Goal: Task Accomplishment & Management: Complete application form

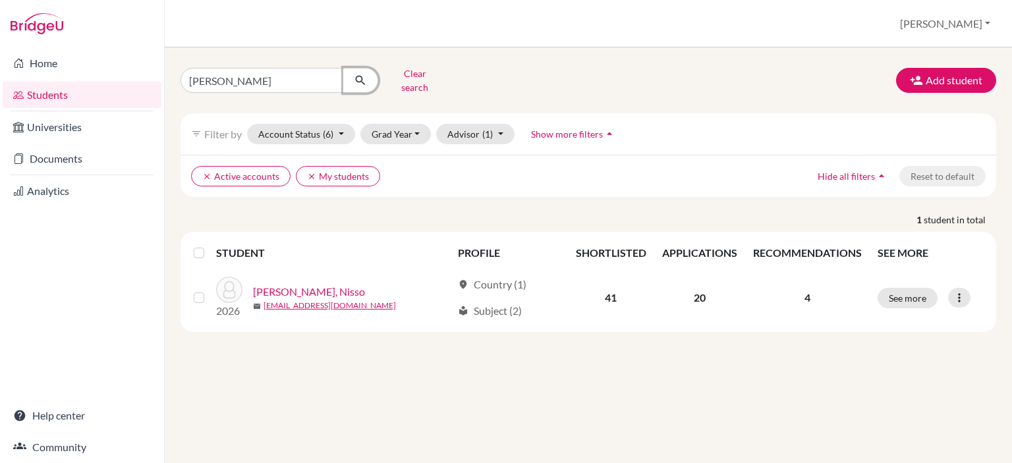
click at [346, 70] on button "submit" at bounding box center [360, 80] width 35 height 25
click at [329, 77] on input "nisso jetibayeva" at bounding box center [261, 80] width 163 height 25
click at [308, 76] on input "Find student by name..." at bounding box center [261, 80] width 163 height 25
type input "altyngul"
click button "submit" at bounding box center [360, 80] width 35 height 25
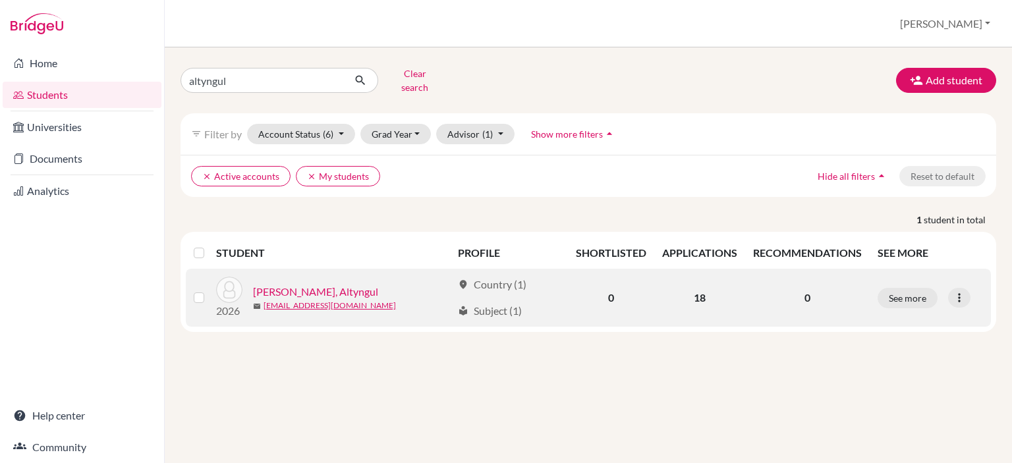
click at [327, 284] on link "[PERSON_NAME], Altyngul" at bounding box center [315, 292] width 125 height 16
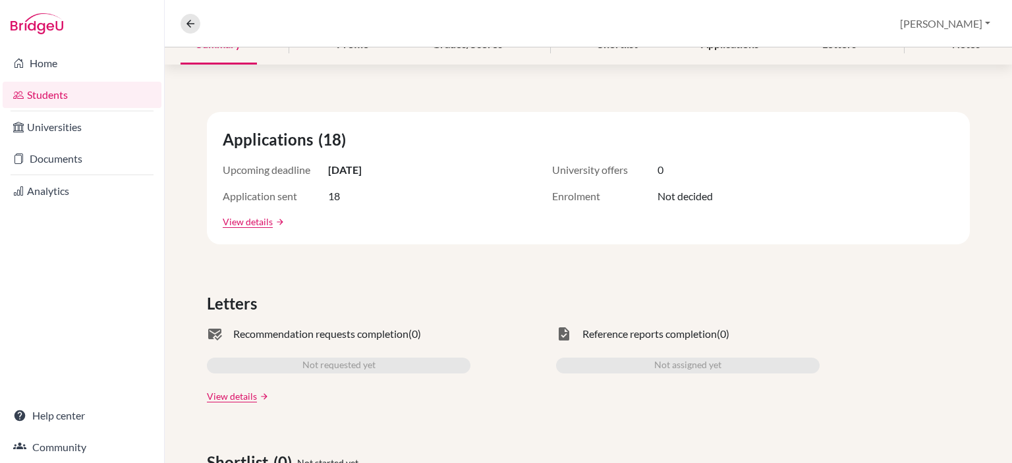
scroll to position [181, 0]
click at [105, 148] on link "Documents" at bounding box center [82, 159] width 159 height 26
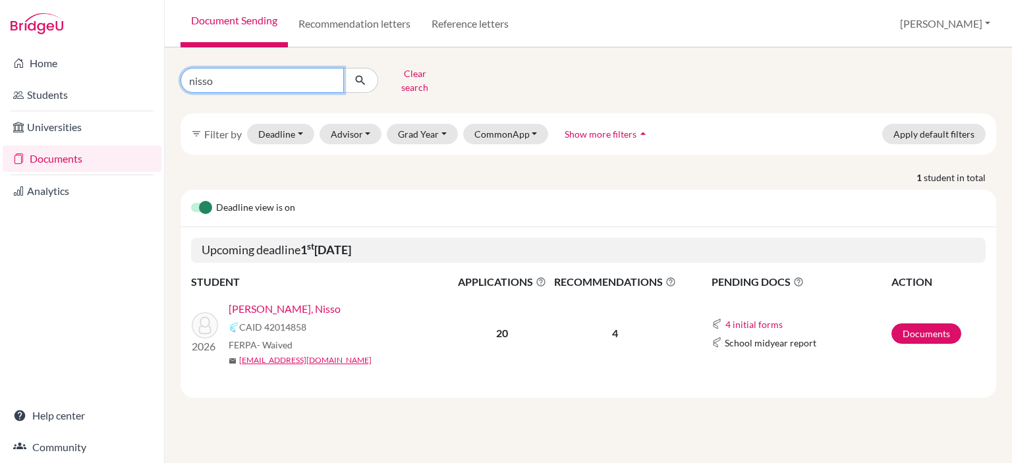
click at [329, 73] on input "nisso" at bounding box center [261, 80] width 163 height 25
type input "altyngul"
click at [366, 74] on icon "submit" at bounding box center [360, 80] width 13 height 13
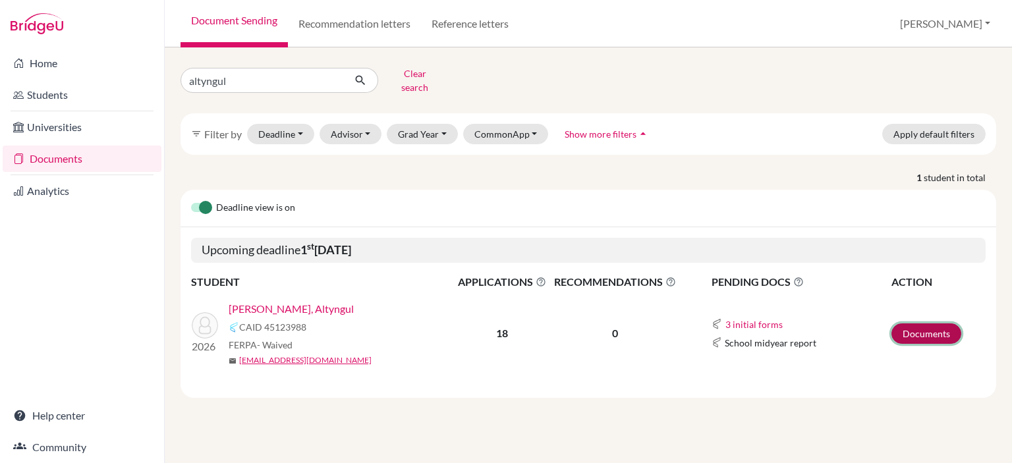
click at [928, 323] on link "Documents" at bounding box center [926, 333] width 70 height 20
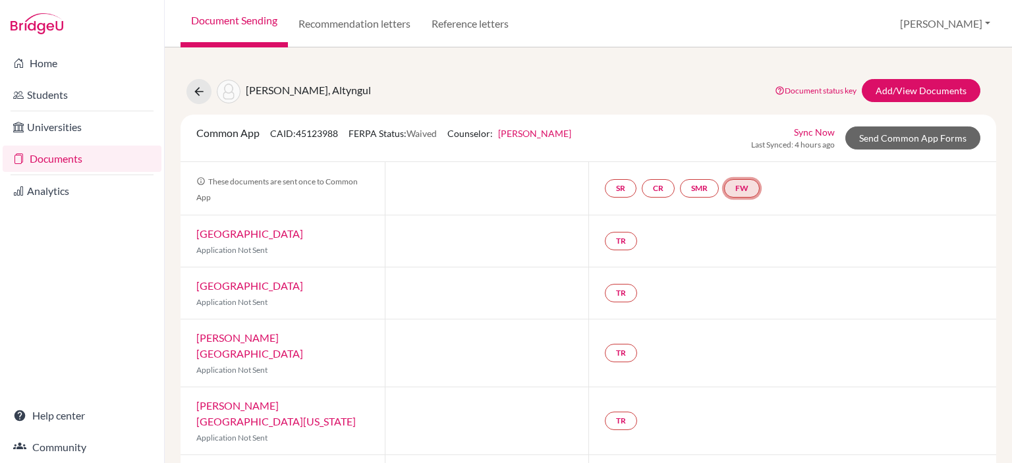
click at [738, 190] on link "FW" at bounding box center [742, 188] width 36 height 18
click at [743, 145] on link "Fee waiver" at bounding box center [745, 149] width 44 height 11
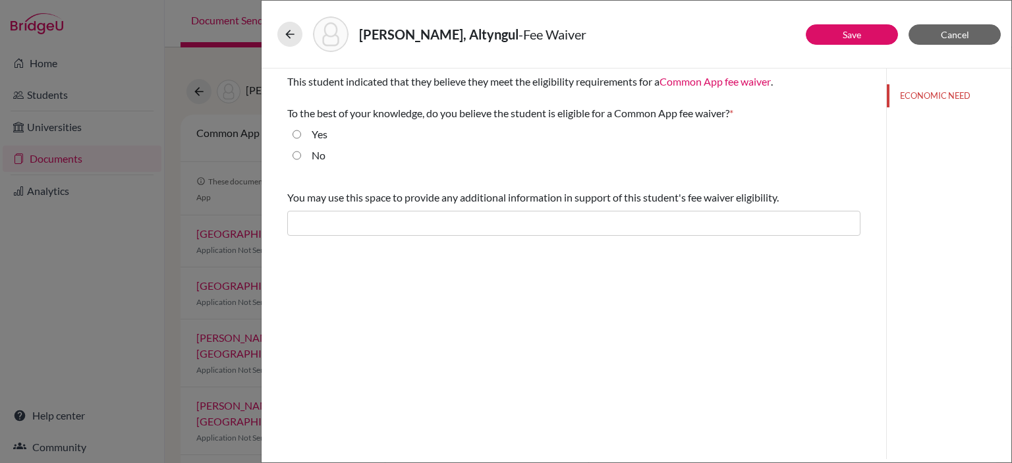
click at [300, 132] on input "Yes" at bounding box center [296, 134] width 9 height 16
radio input "true"
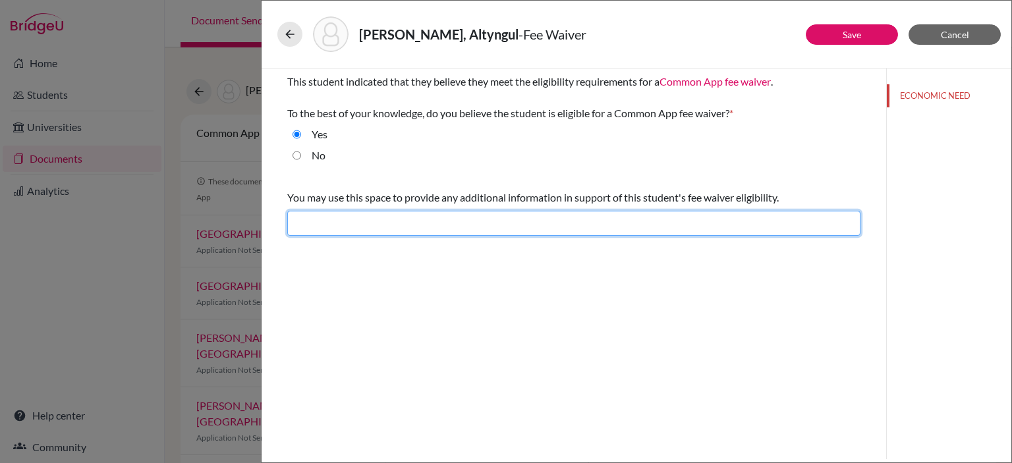
click at [681, 217] on input "text" at bounding box center [573, 223] width 573 height 25
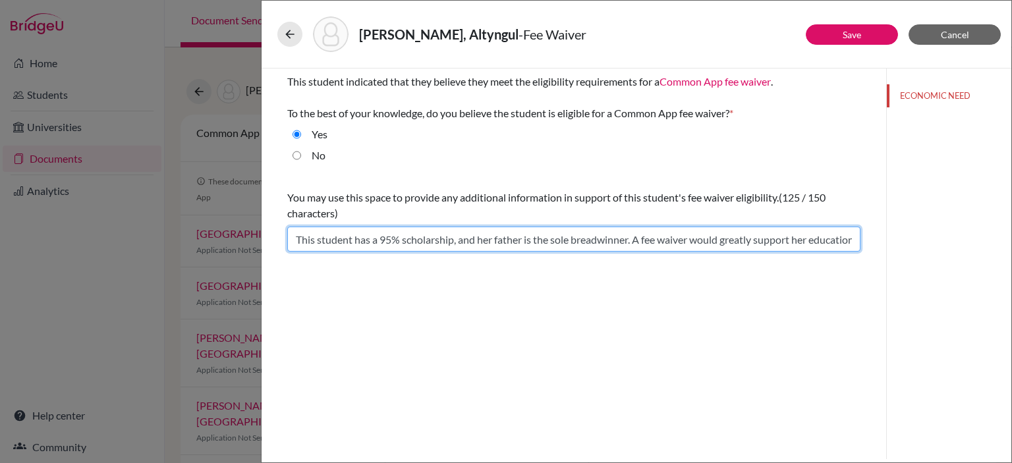
click at [394, 236] on input "This student has a 95% scholarship, and her father is the sole breadwinner. A f…" at bounding box center [573, 239] width 573 height 25
click at [834, 246] on input "This student has a 80% scholarship, and her father is the sole breadwinner. A f…" at bounding box center [573, 239] width 573 height 25
type input "This student has a 80% scholarship, and her father is the sole breadwinner. A f…"
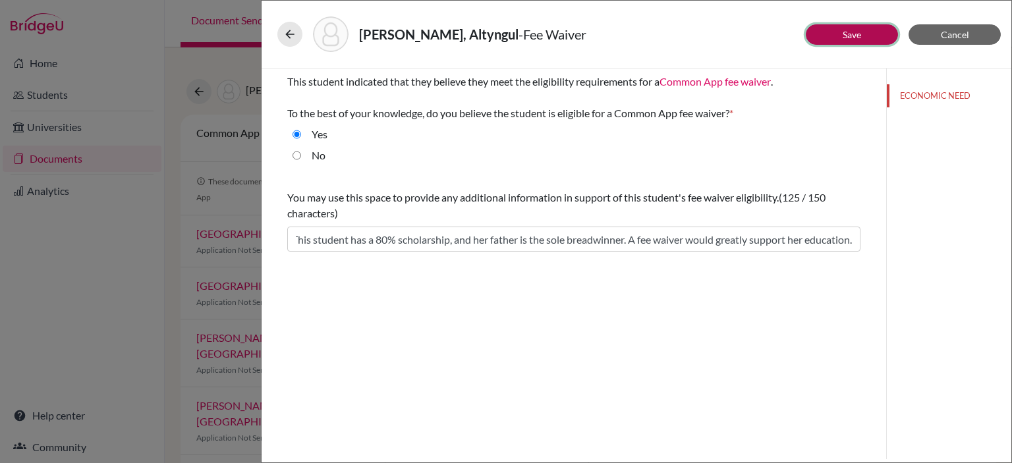
scroll to position [0, 0]
click at [850, 26] on button "Save" at bounding box center [852, 34] width 92 height 20
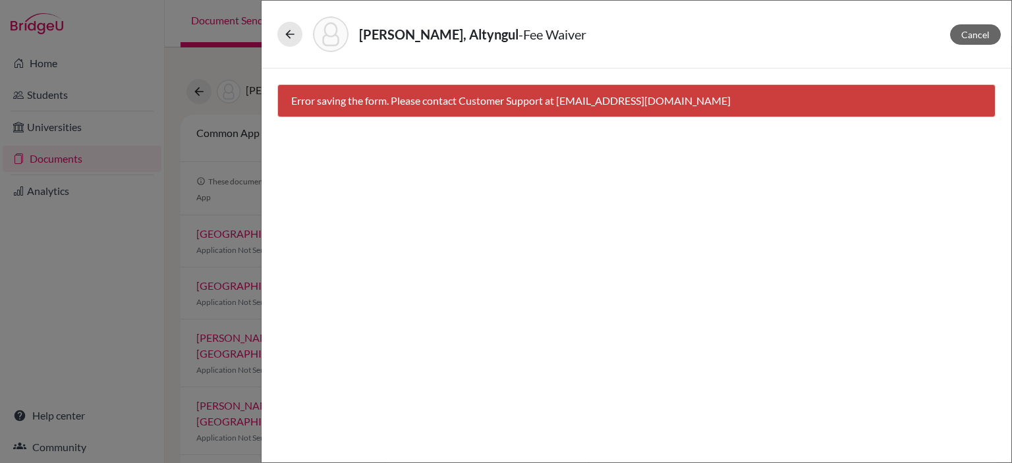
click at [559, 200] on div "Cancel Error saving the form. Please contact Customer Support at hi@bridge-u.com" at bounding box center [636, 265] width 750 height 394
click at [965, 32] on span "Cancel" at bounding box center [975, 34] width 28 height 11
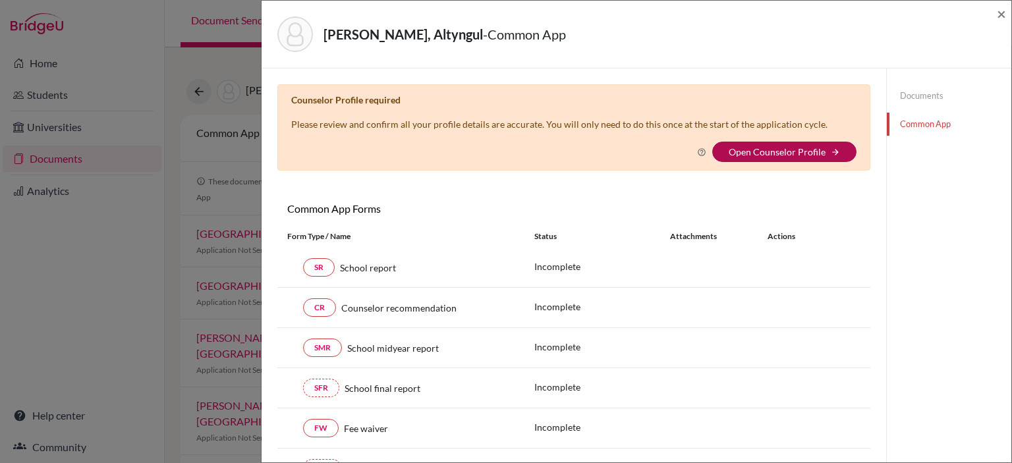
click at [780, 150] on link "Open Counselor Profile" at bounding box center [776, 151] width 97 height 11
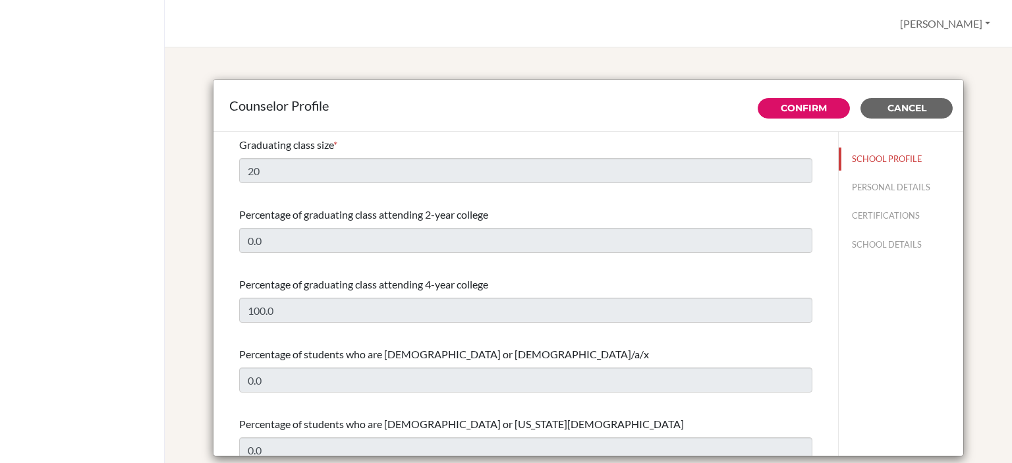
select select "1"
select select "316245"
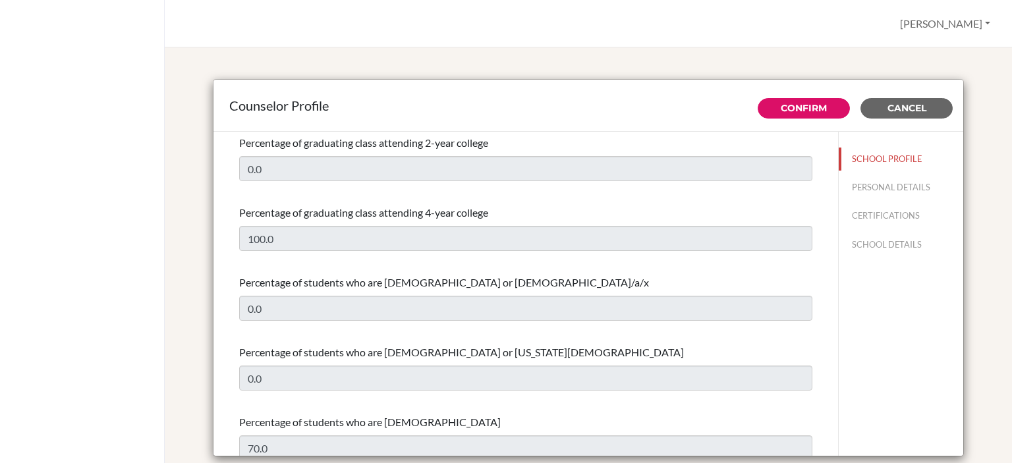
scroll to position [63, 0]
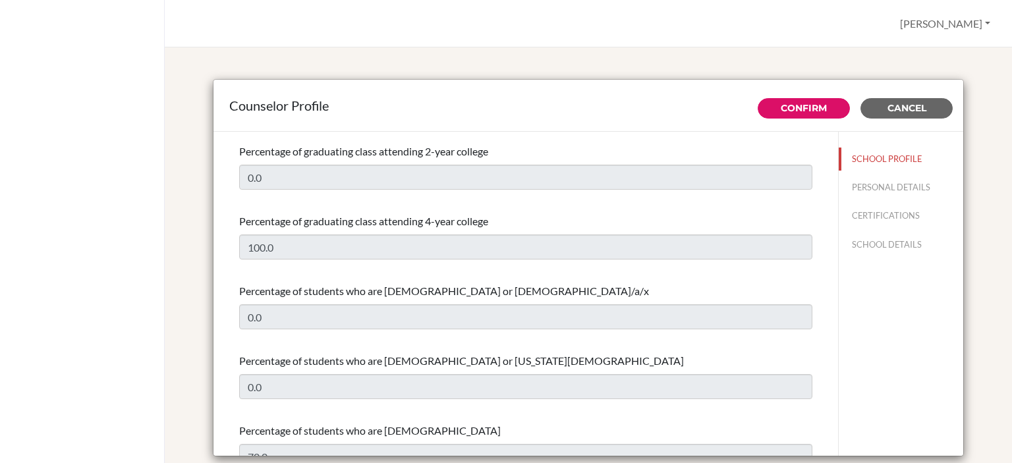
click at [903, 93] on div "Counselor Profile" at bounding box center [588, 106] width 750 height 52
click at [901, 108] on span "Cancel" at bounding box center [906, 108] width 39 height 12
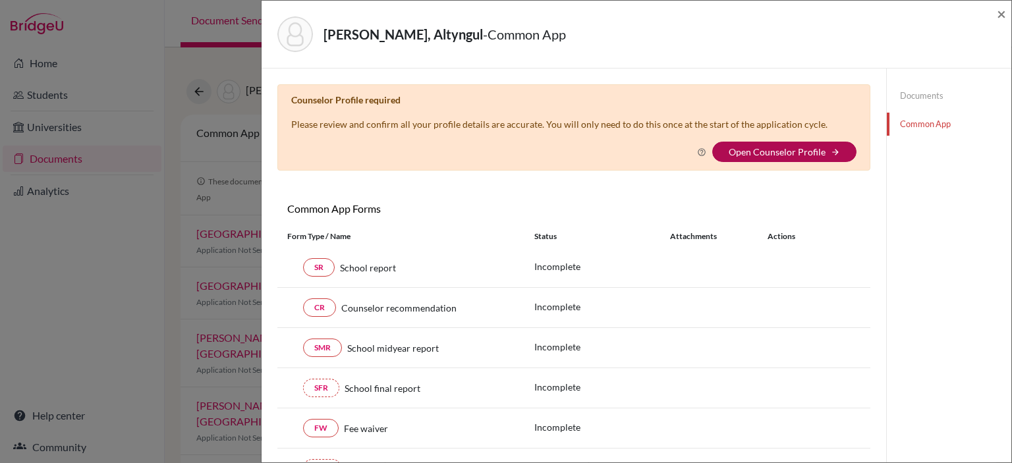
click at [754, 155] on link "Open Counselor Profile" at bounding box center [776, 151] width 97 height 11
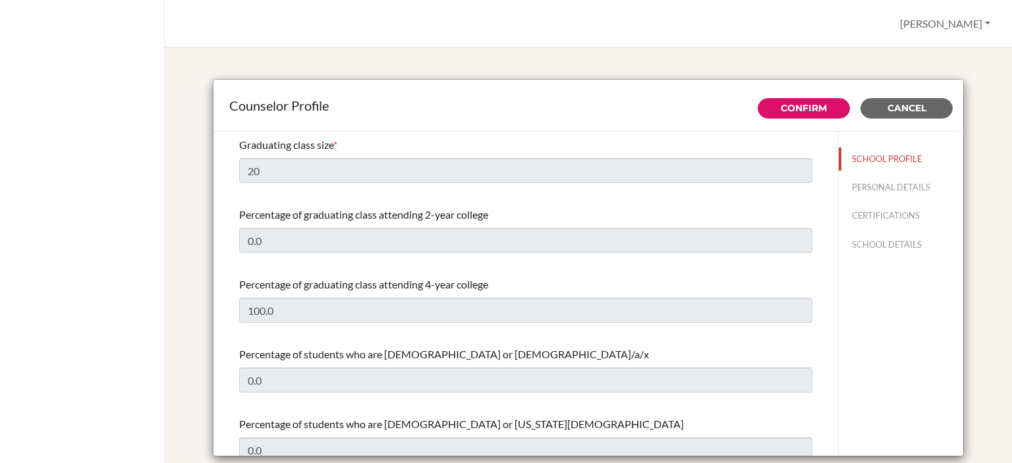
select select "1"
select select "316245"
click at [804, 107] on link "Confirm" at bounding box center [803, 108] width 46 height 12
click at [914, 111] on div "Processing Cancel" at bounding box center [859, 108] width 205 height 20
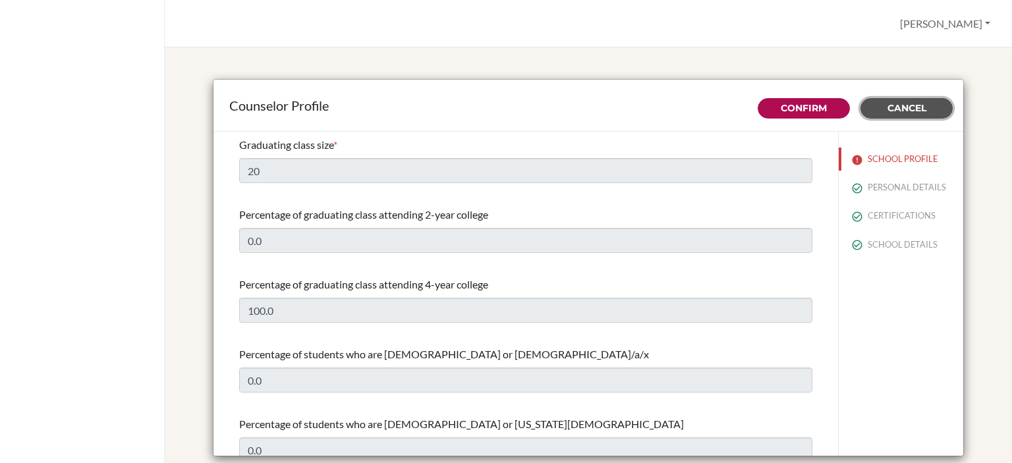
click at [914, 111] on span "Cancel" at bounding box center [906, 108] width 39 height 12
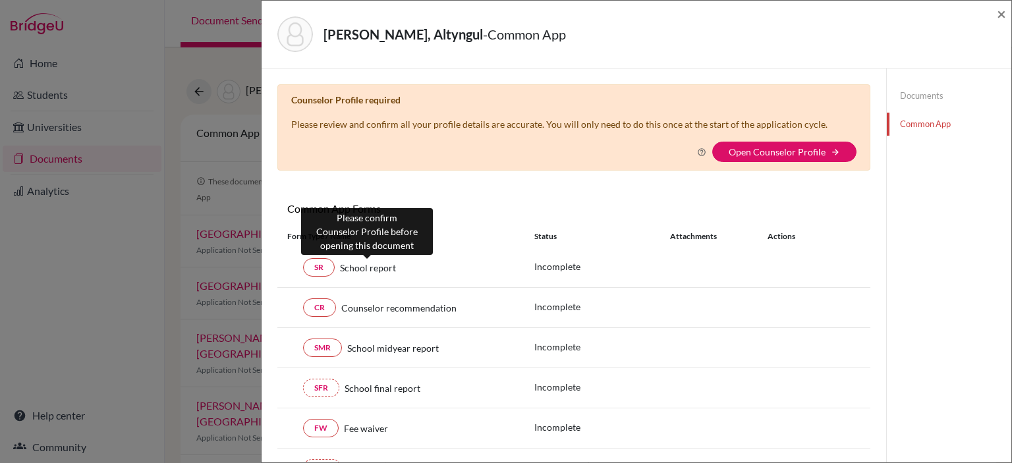
click at [366, 265] on span "School report" at bounding box center [368, 268] width 56 height 14
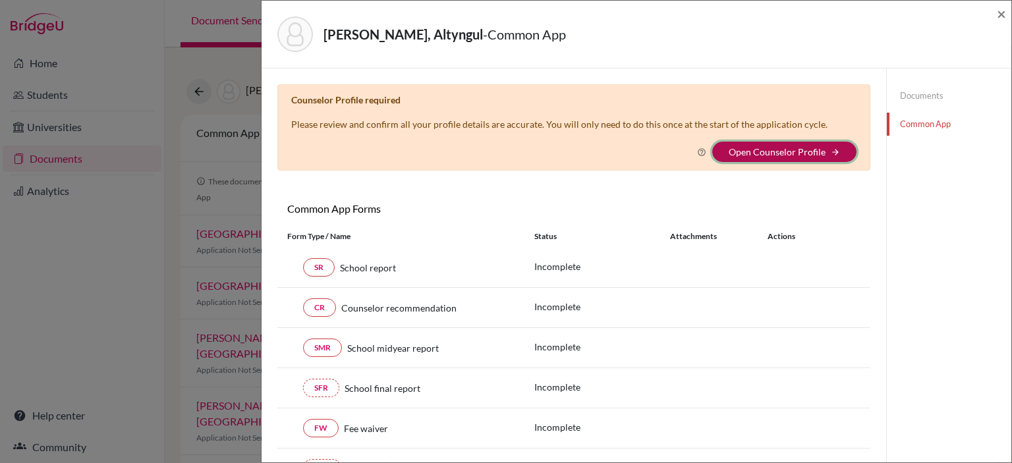
click at [796, 144] on button "Open Counselor Profile arrow_forward" at bounding box center [784, 152] width 144 height 20
click at [997, 19] on span "×" at bounding box center [1001, 13] width 9 height 19
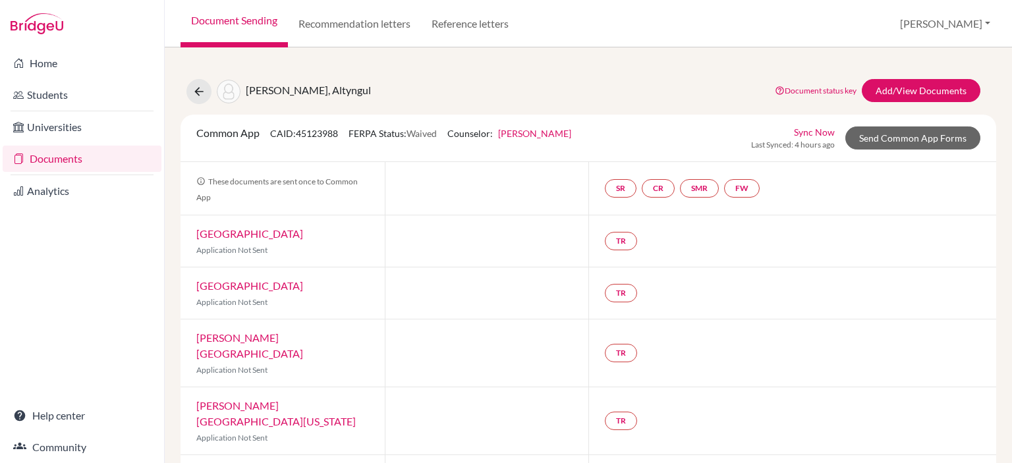
click at [187, 289] on div "Union College Application Not Sent" at bounding box center [282, 292] width 204 height 51
click at [104, 59] on link "Home" at bounding box center [82, 63] width 159 height 26
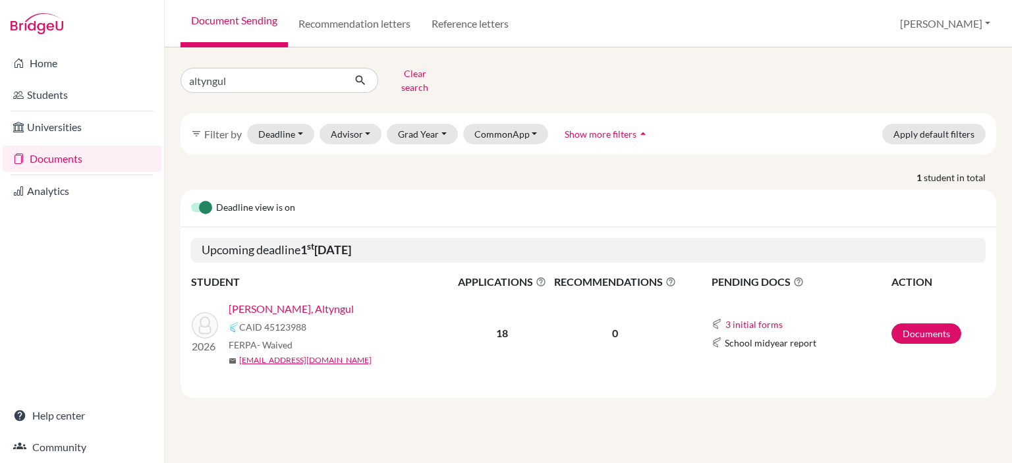
click at [300, 301] on link "[PERSON_NAME], Altyngul" at bounding box center [291, 309] width 125 height 16
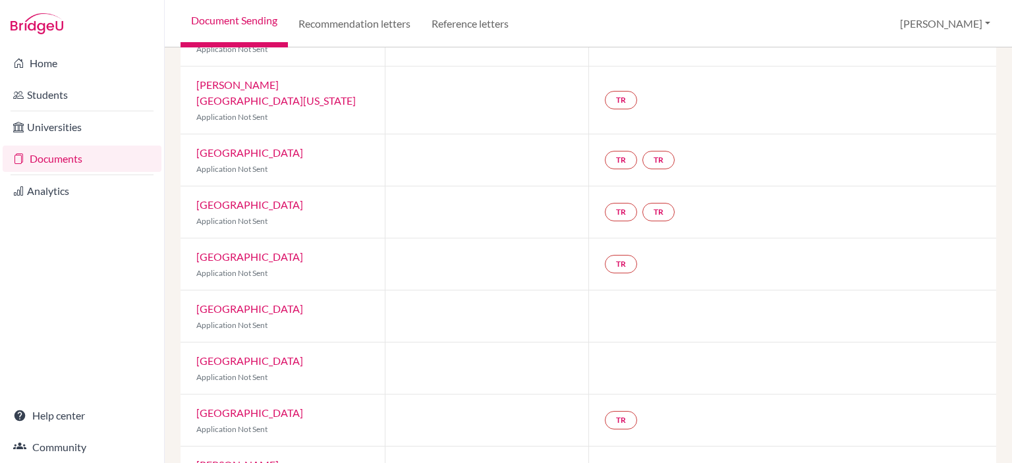
scroll to position [208, 0]
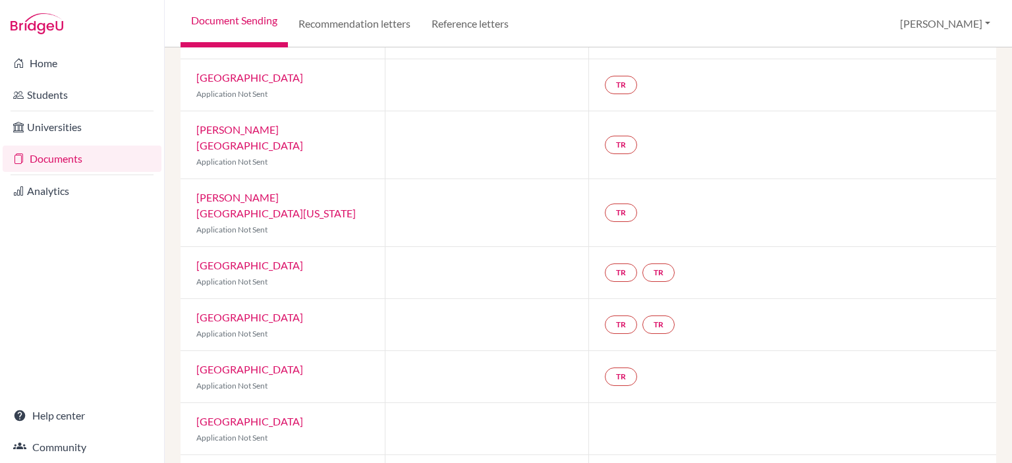
click at [408, 299] on div at bounding box center [487, 324] width 204 height 51
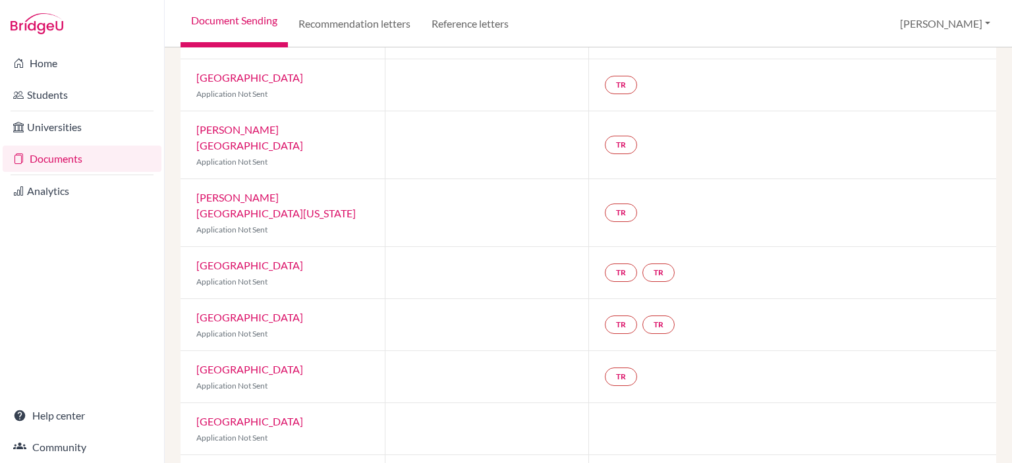
click at [408, 299] on div at bounding box center [487, 324] width 204 height 51
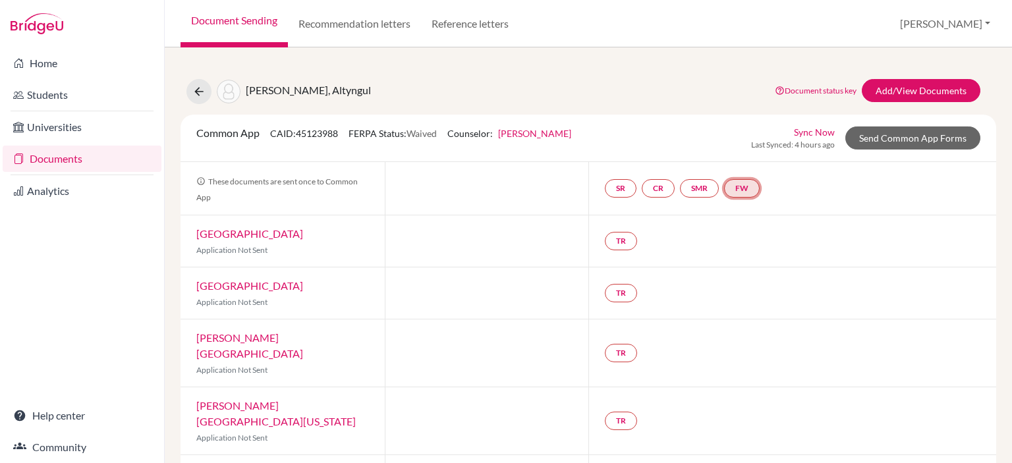
click at [739, 193] on link "FW" at bounding box center [742, 188] width 36 height 18
click at [751, 150] on link "Fee waiver" at bounding box center [745, 149] width 44 height 11
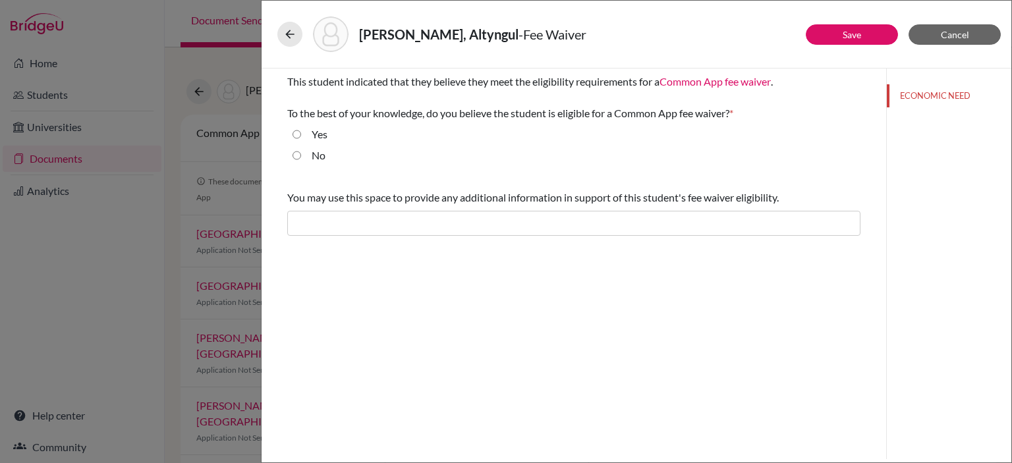
click at [296, 136] on input "Yes" at bounding box center [296, 134] width 9 height 16
radio input "true"
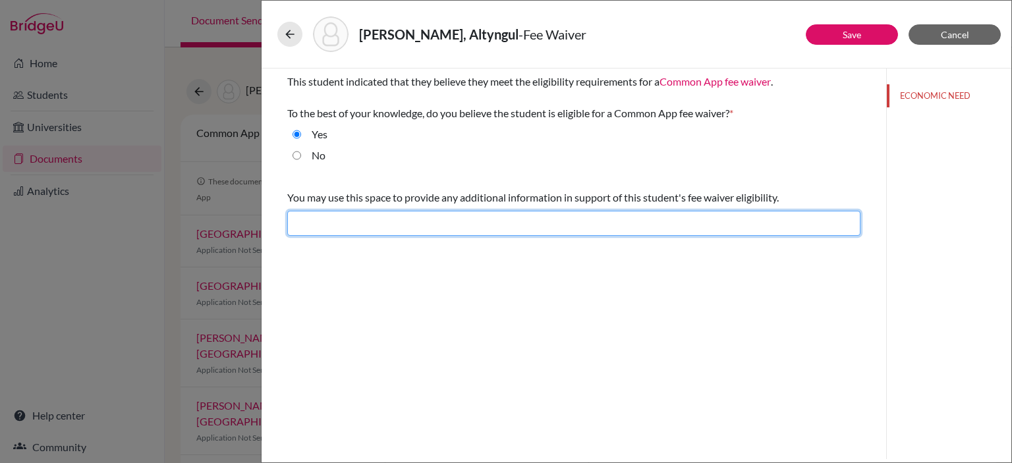
click at [691, 231] on input "text" at bounding box center [573, 223] width 573 height 25
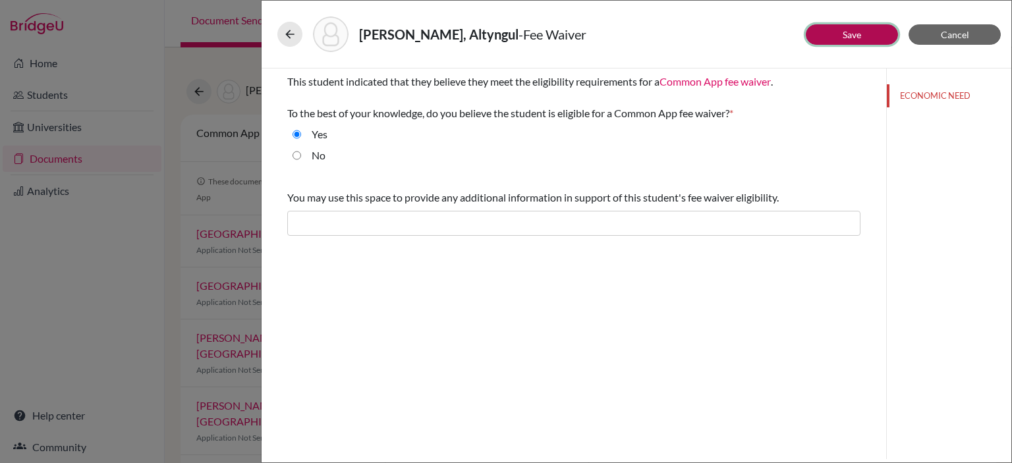
click at [848, 32] on link "Save" at bounding box center [851, 34] width 18 height 11
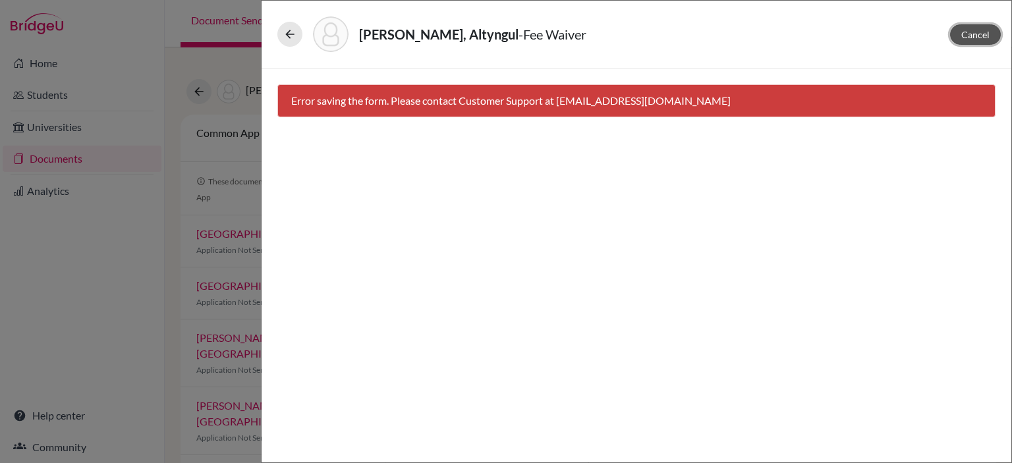
click at [971, 36] on span "Cancel" at bounding box center [975, 34] width 28 height 11
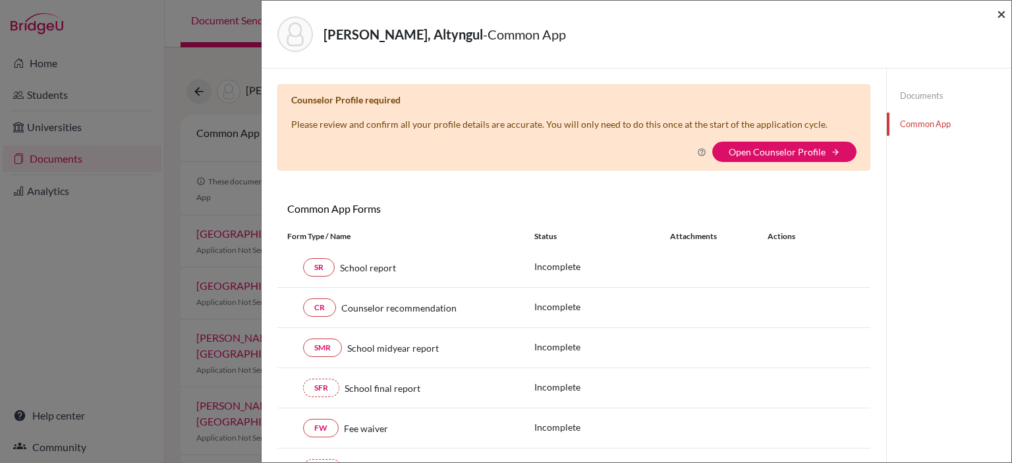
click at [1000, 16] on span "×" at bounding box center [1001, 13] width 9 height 19
